Goal: Information Seeking & Learning: Learn about a topic

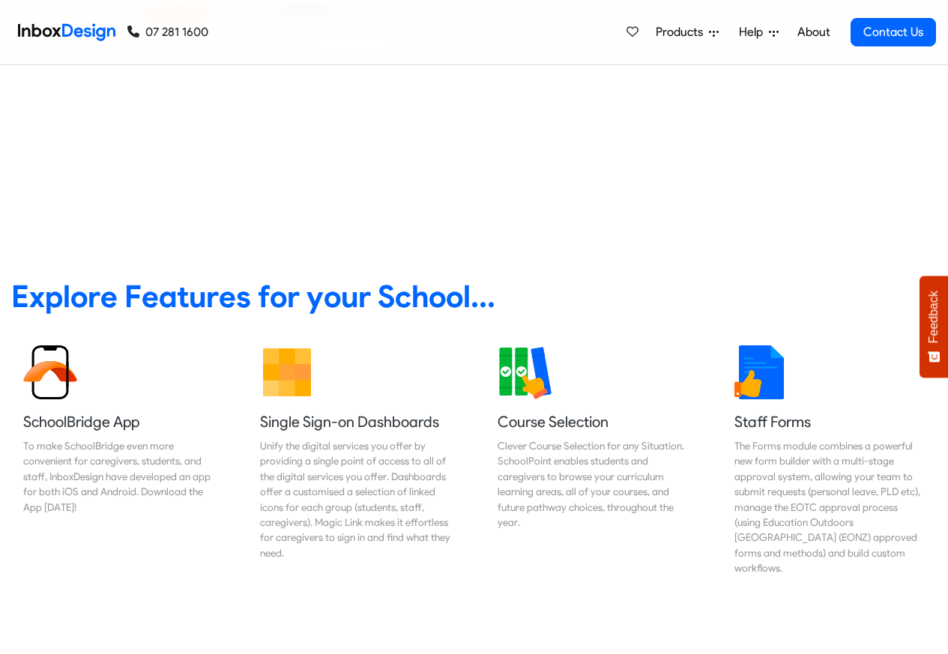
scroll to position [450, 0]
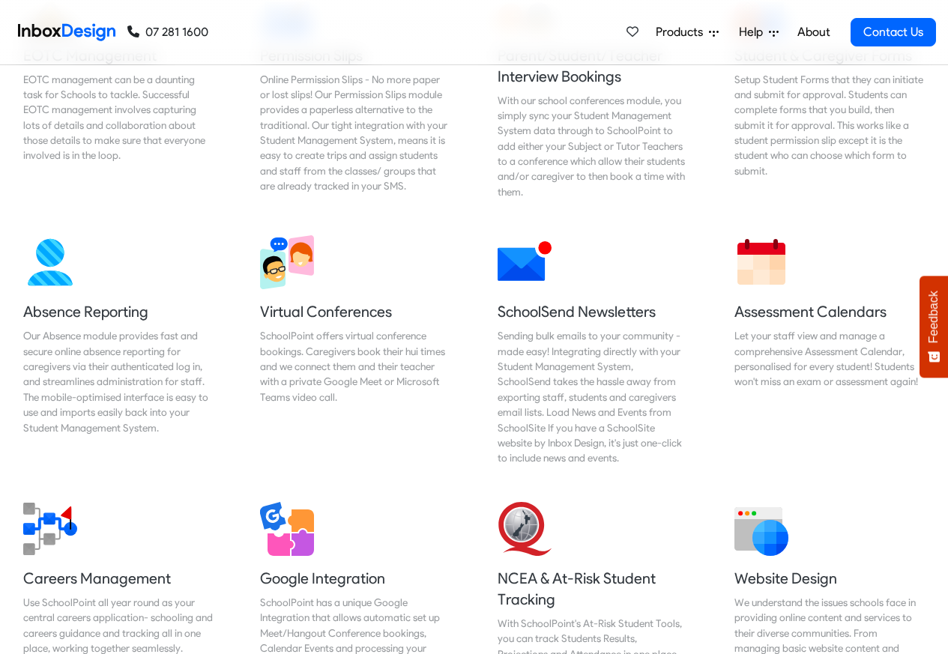
scroll to position [1079, 0]
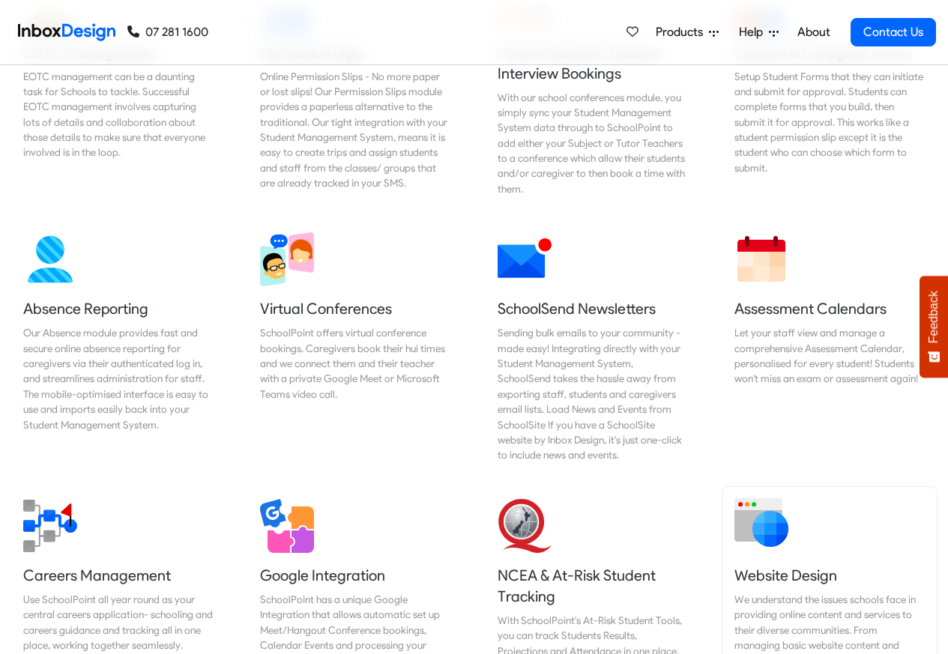
click at [758, 565] on h5 "Website Design" at bounding box center [830, 575] width 190 height 21
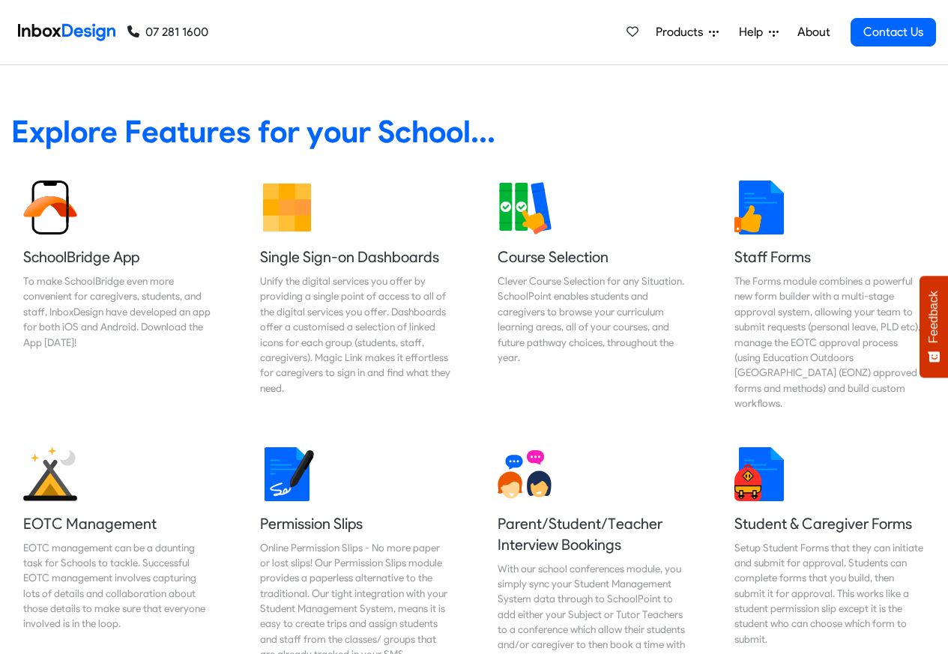
scroll to position [1444, 0]
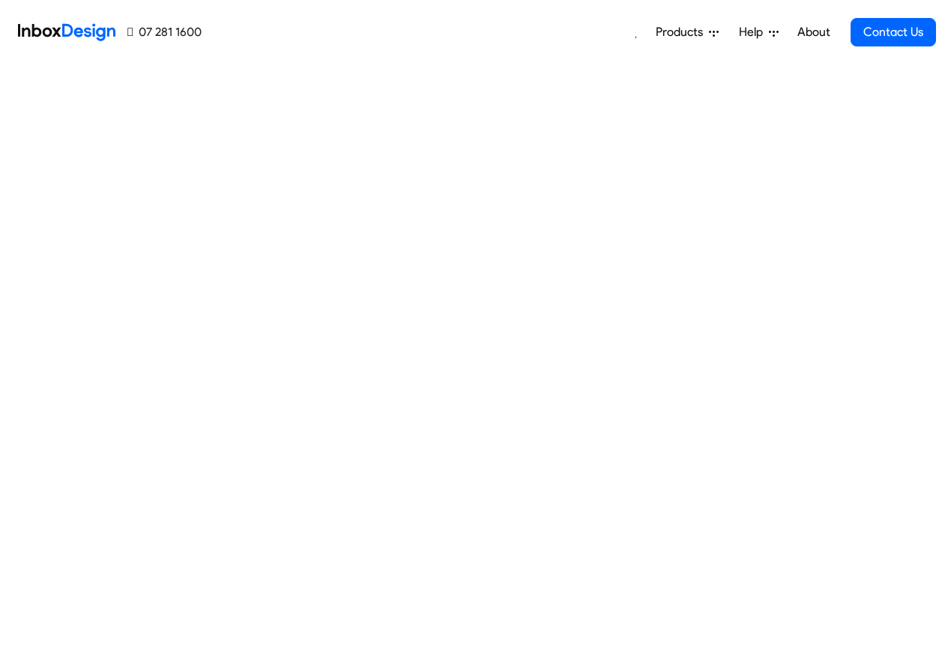
scroll to position [632, 0]
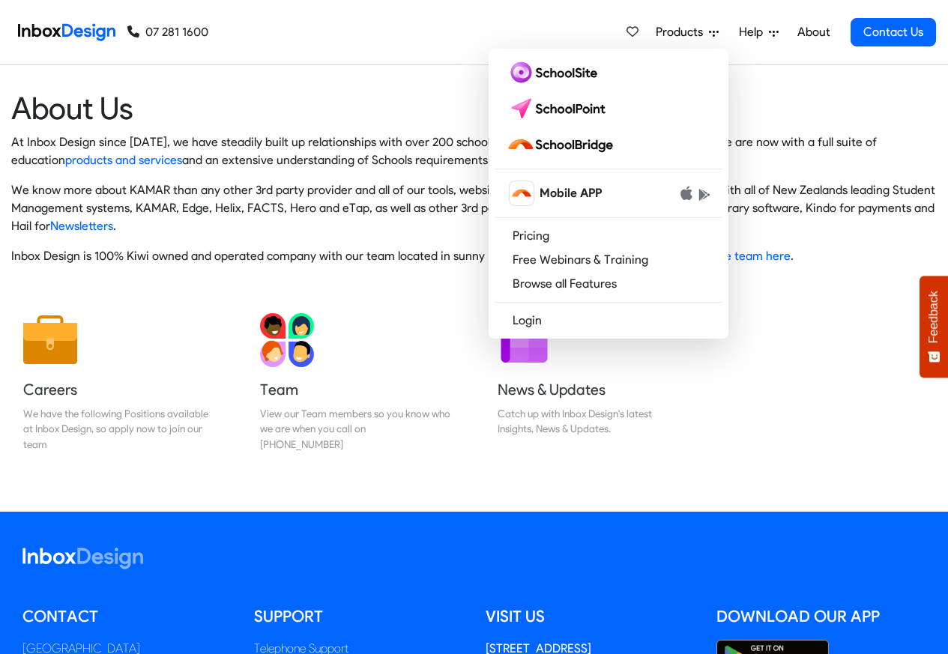
click at [527, 42] on div "Products Mobile APP Pricing Free Webinars & Training Browse all Features Login …" at bounding box center [572, 32] width 728 height 64
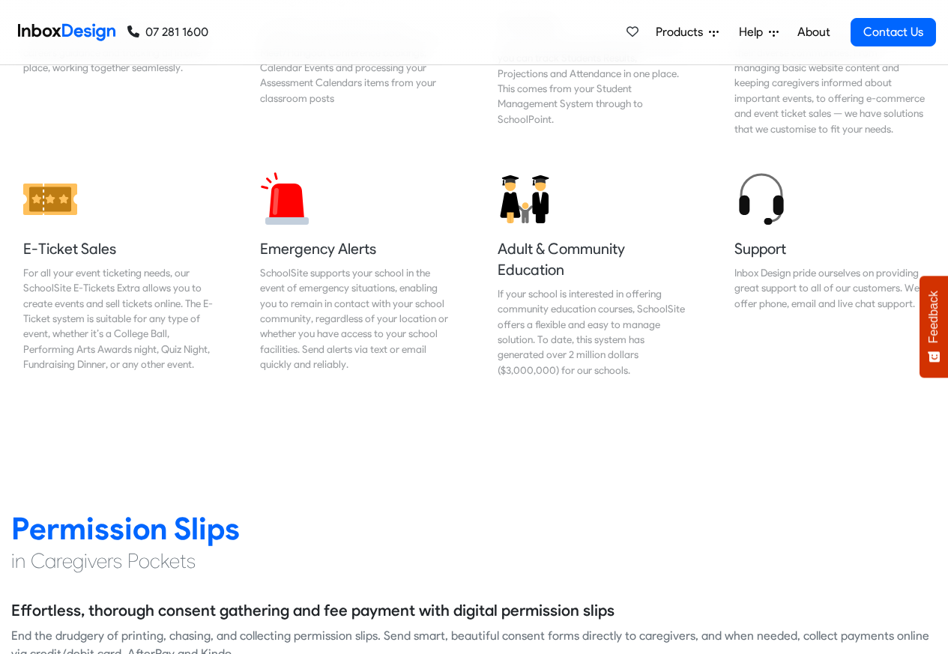
scroll to position [1709, 0]
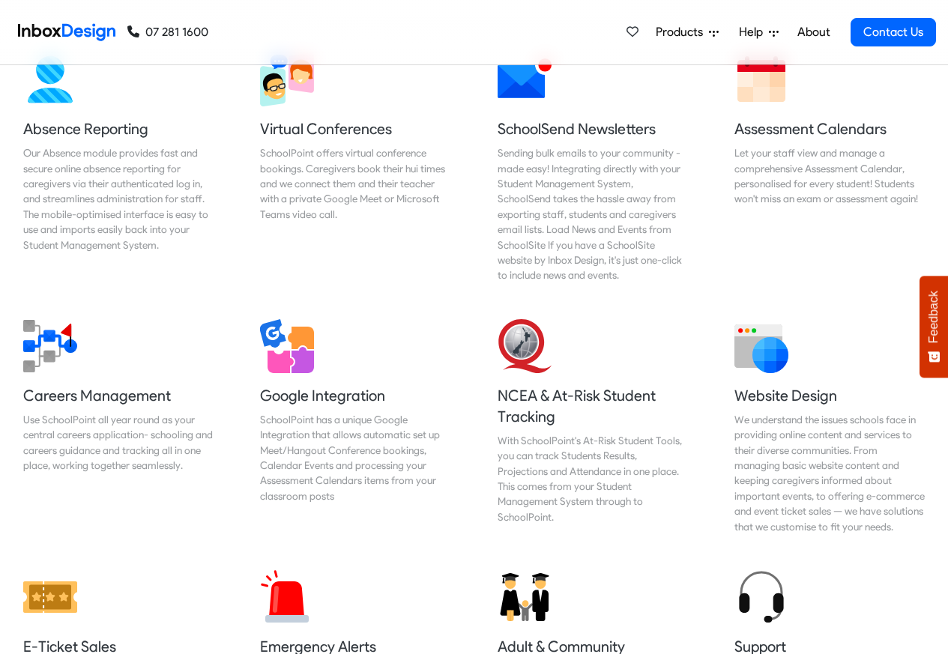
scroll to position [638, 0]
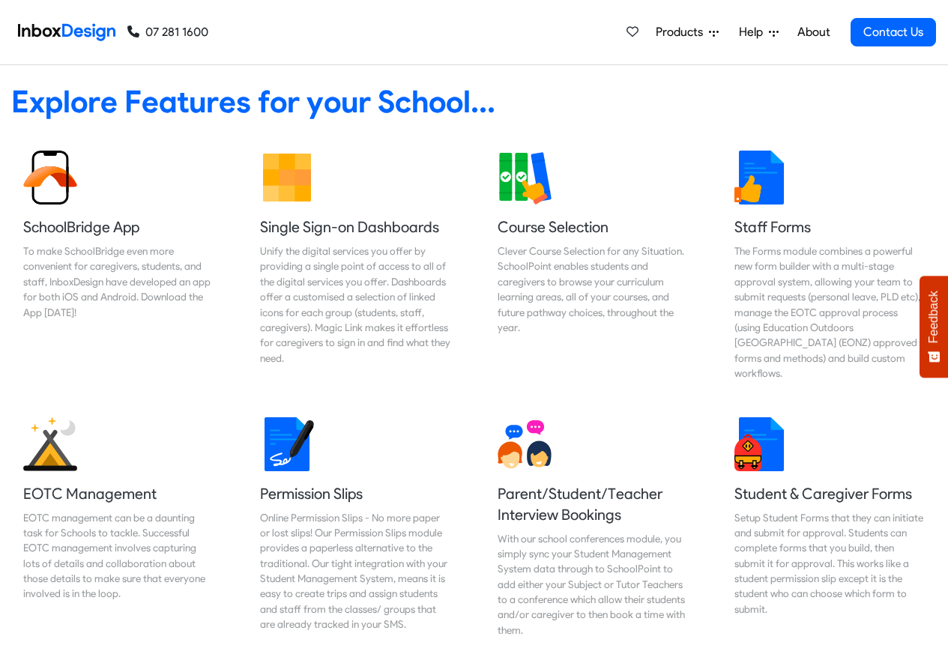
checkbox input "true"
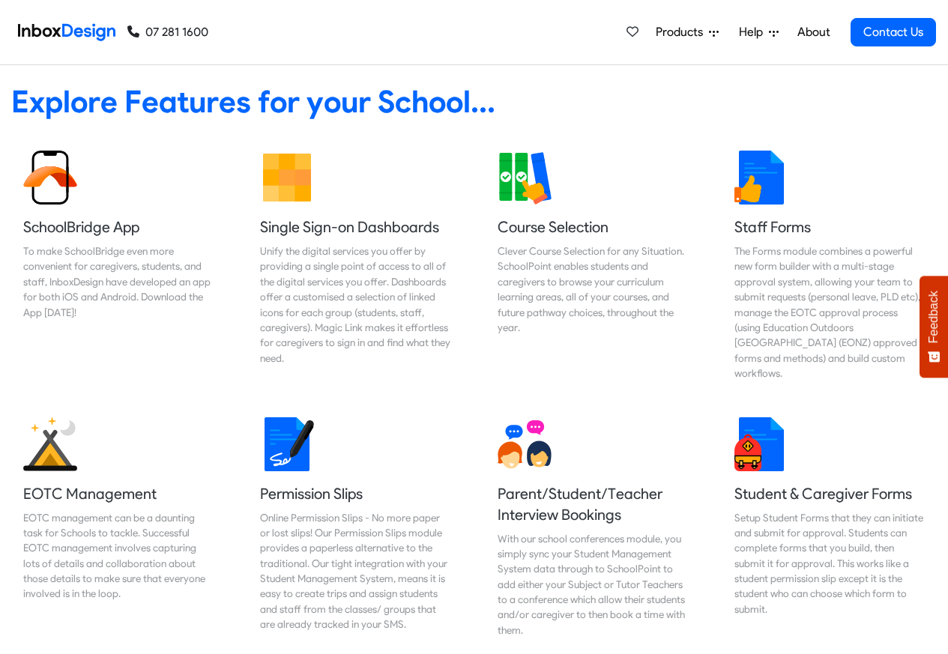
scroll to position [4188, 0]
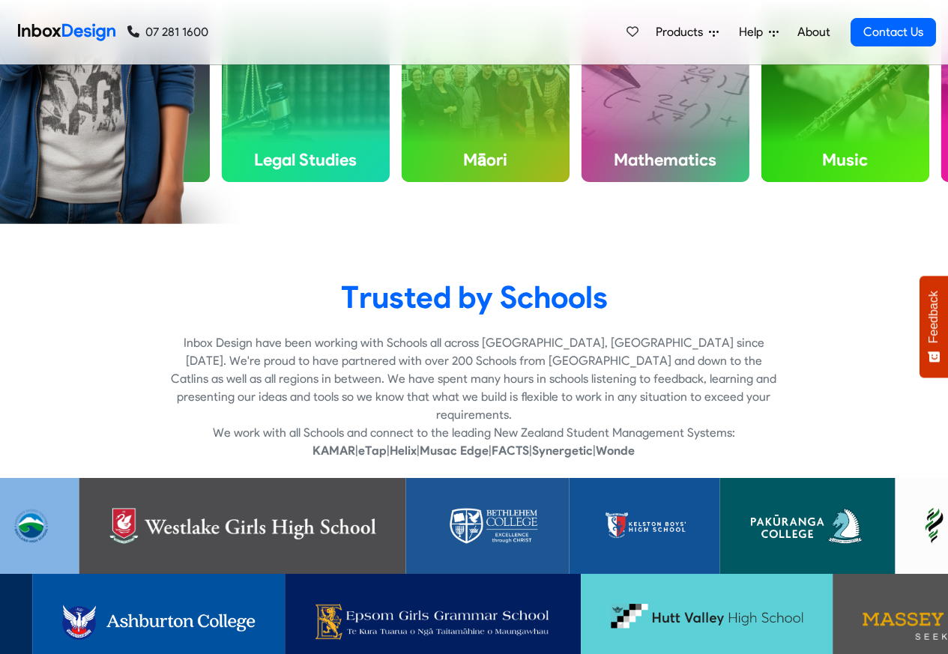
checkbox input "true"
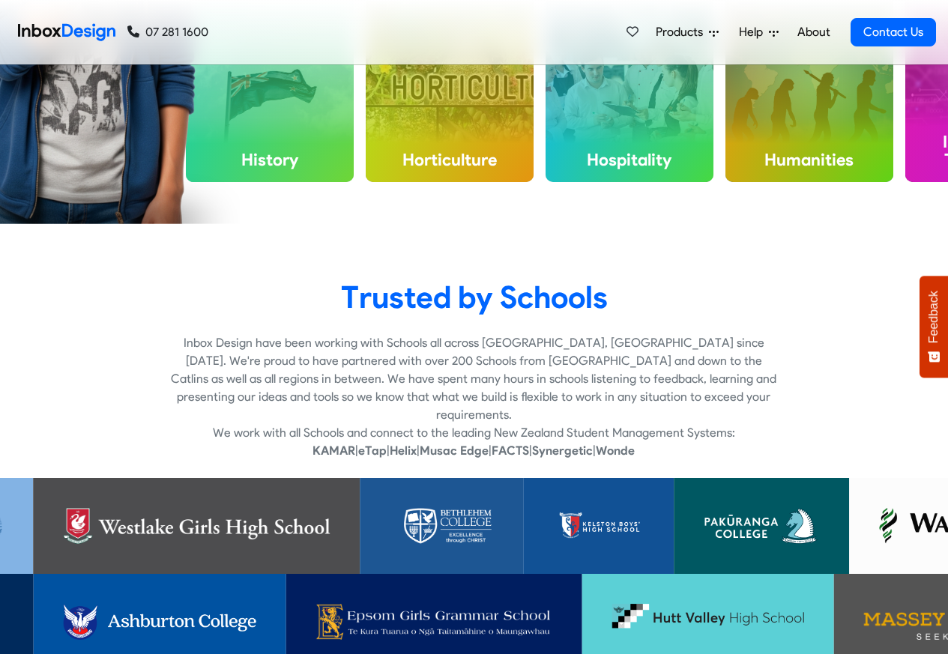
checkbox input "true"
